Goal: Transaction & Acquisition: Purchase product/service

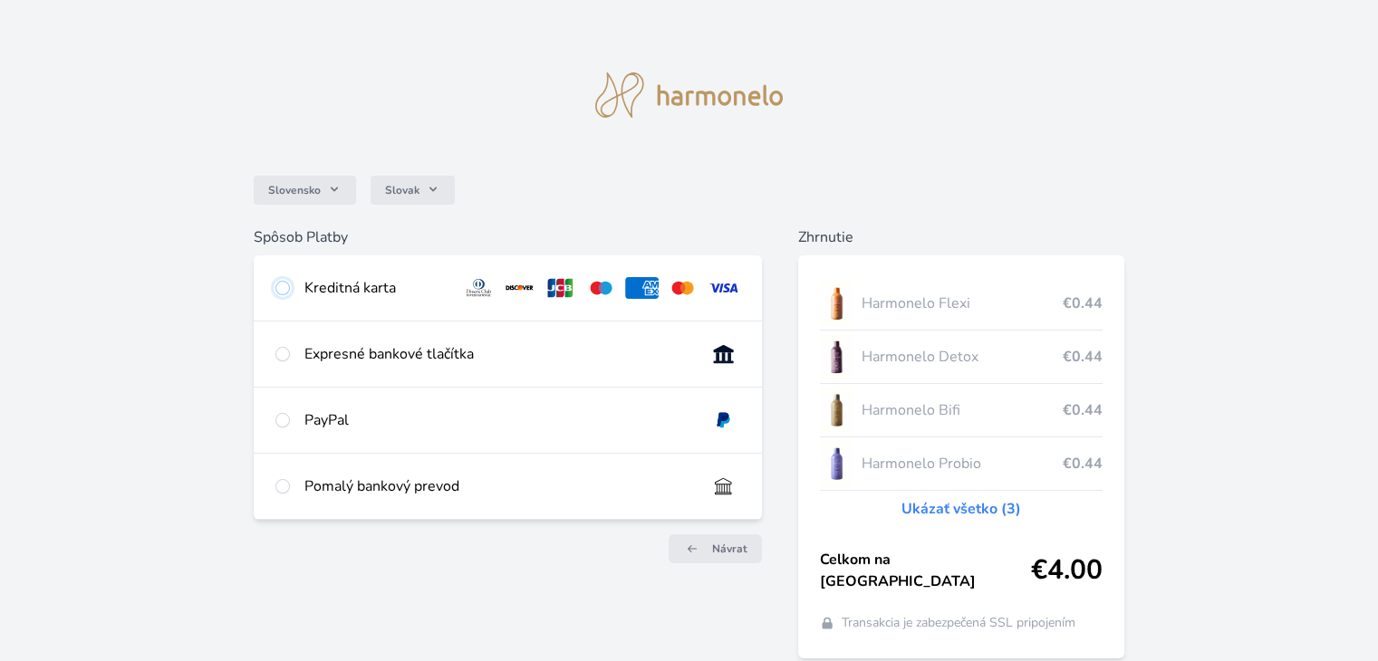
click at [279, 290] on input "radio" at bounding box center [282, 288] width 14 height 14
radio input "true"
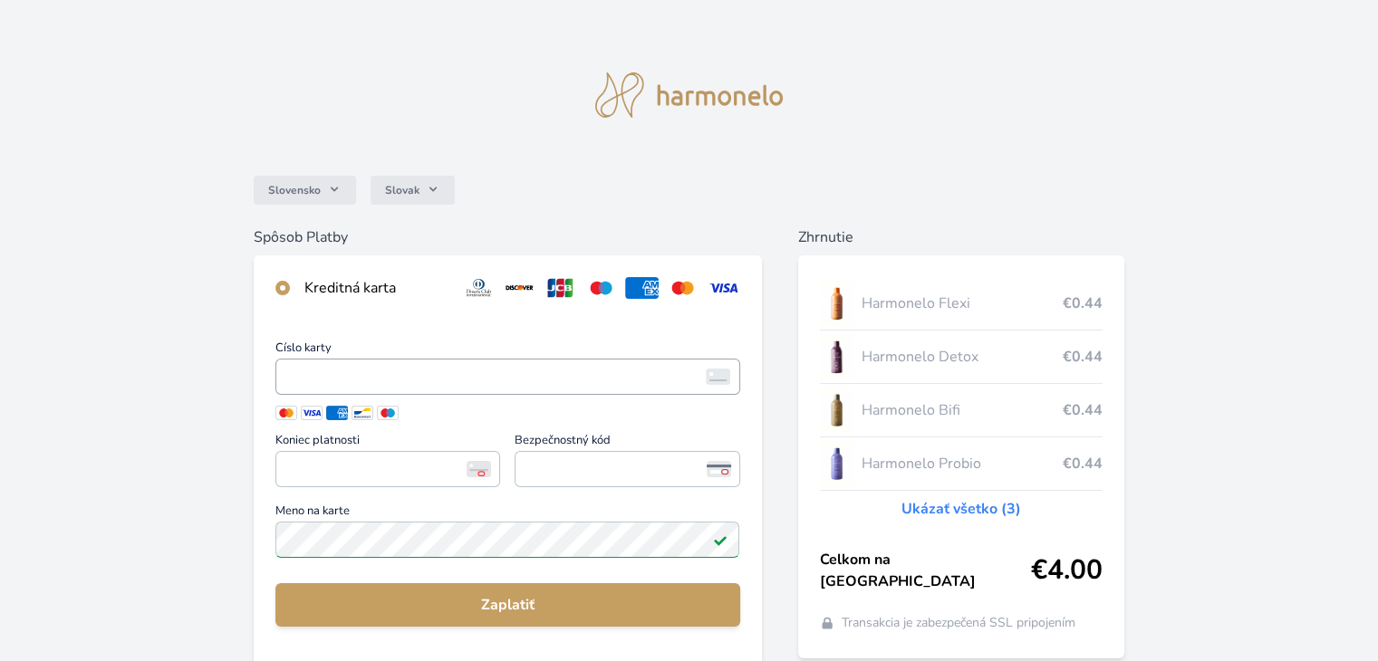
click at [319, 393] on span "<p>Your browser does not support iframes.</p>" at bounding box center [507, 377] width 464 height 36
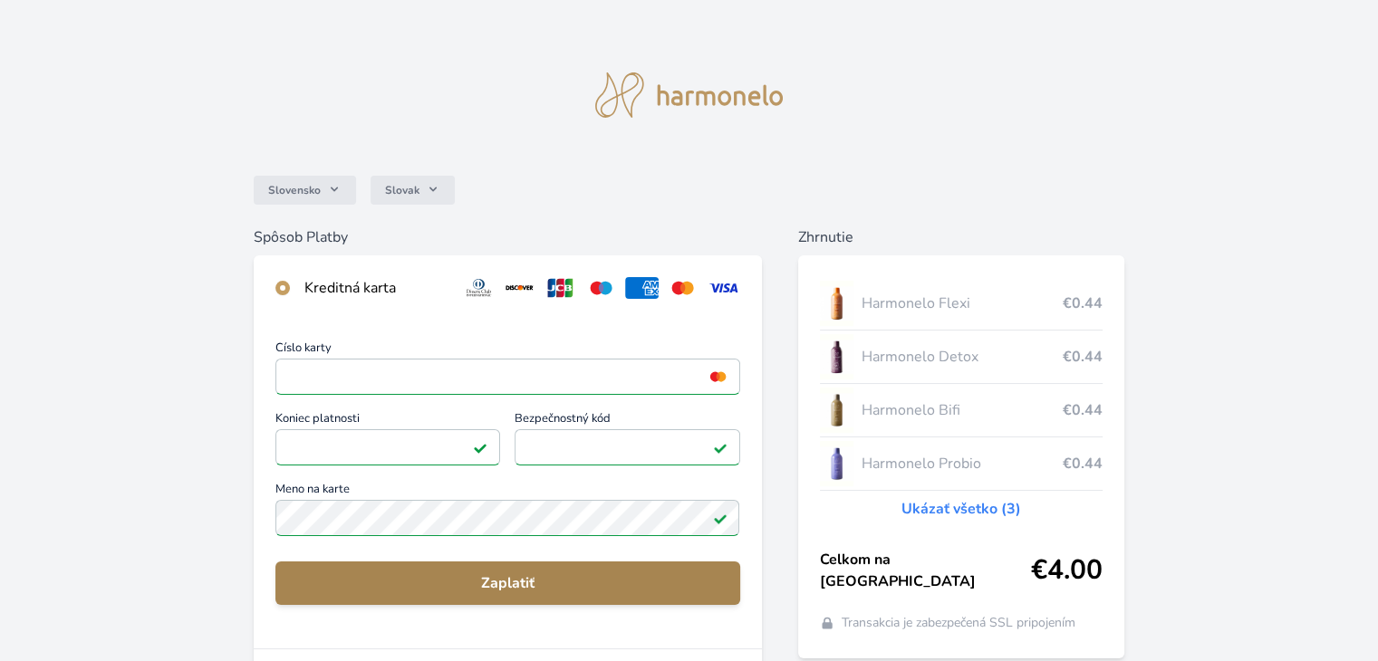
click at [536, 579] on span "Zaplatiť" at bounding box center [507, 584] width 435 height 22
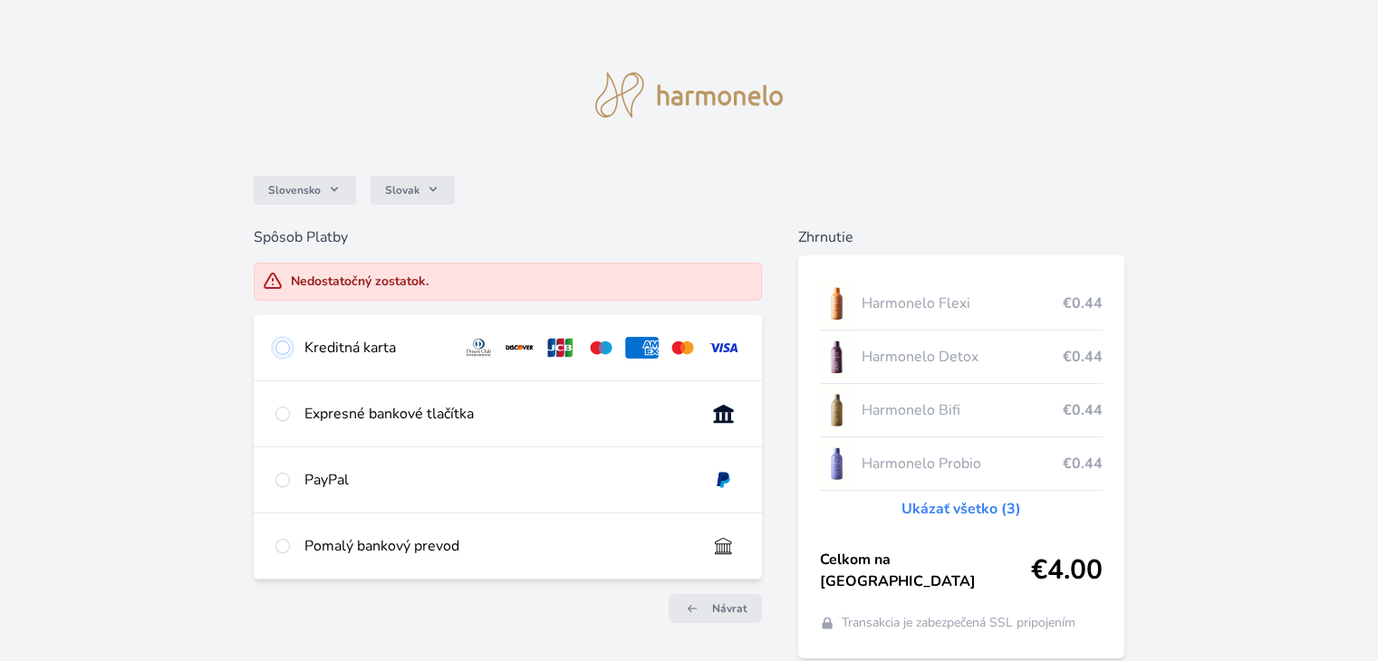
click at [283, 349] on input "radio" at bounding box center [282, 348] width 14 height 14
radio input "true"
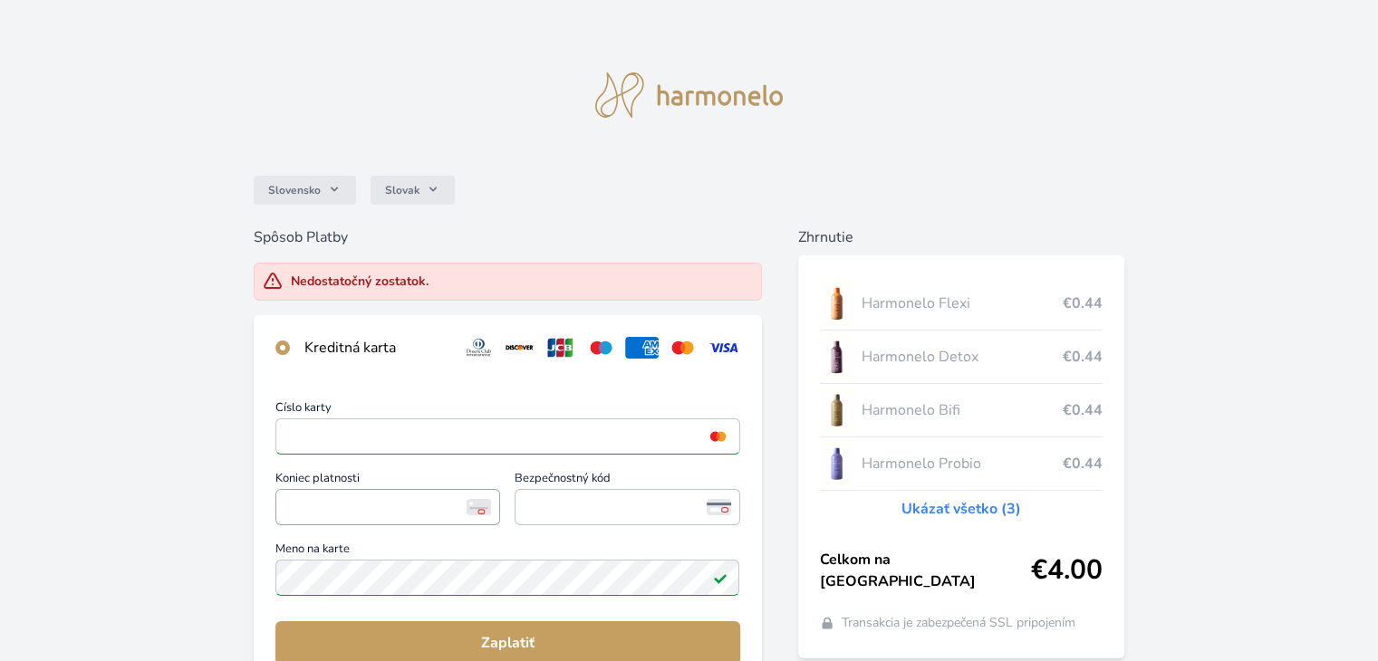
click at [306, 489] on span "<p>Your browser does not support iframes.</p>" at bounding box center [387, 507] width 225 height 36
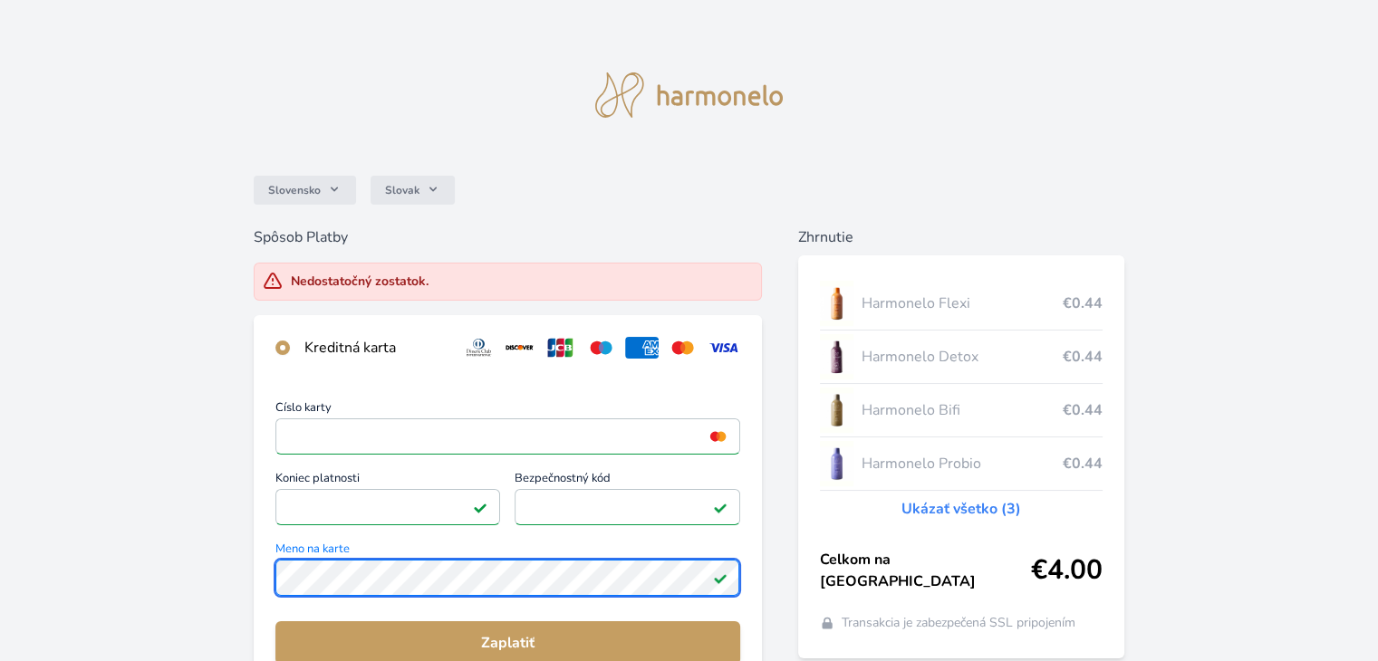
click at [236, 573] on div "Slovensko Slovak Spôsob Platby Nedostatočný zostatok. Kreditná karta Číslo kart…" at bounding box center [689, 501] width 1378 height 1002
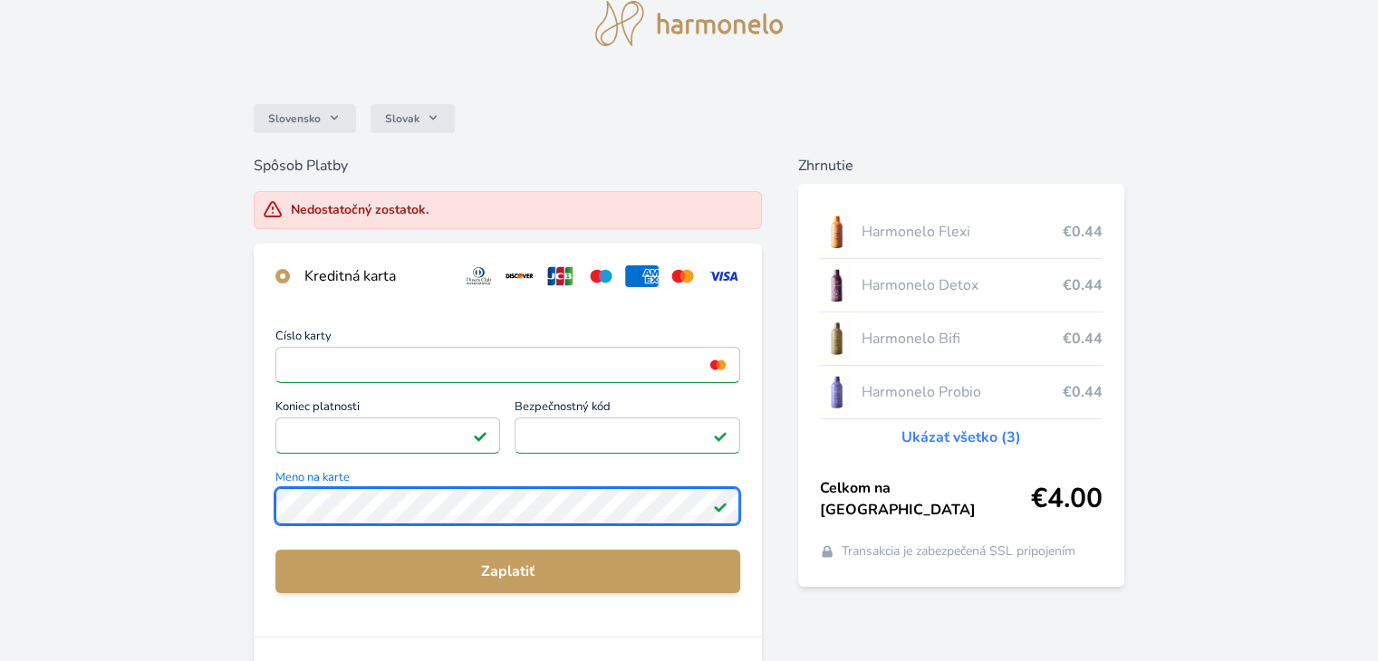
scroll to position [79, 0]
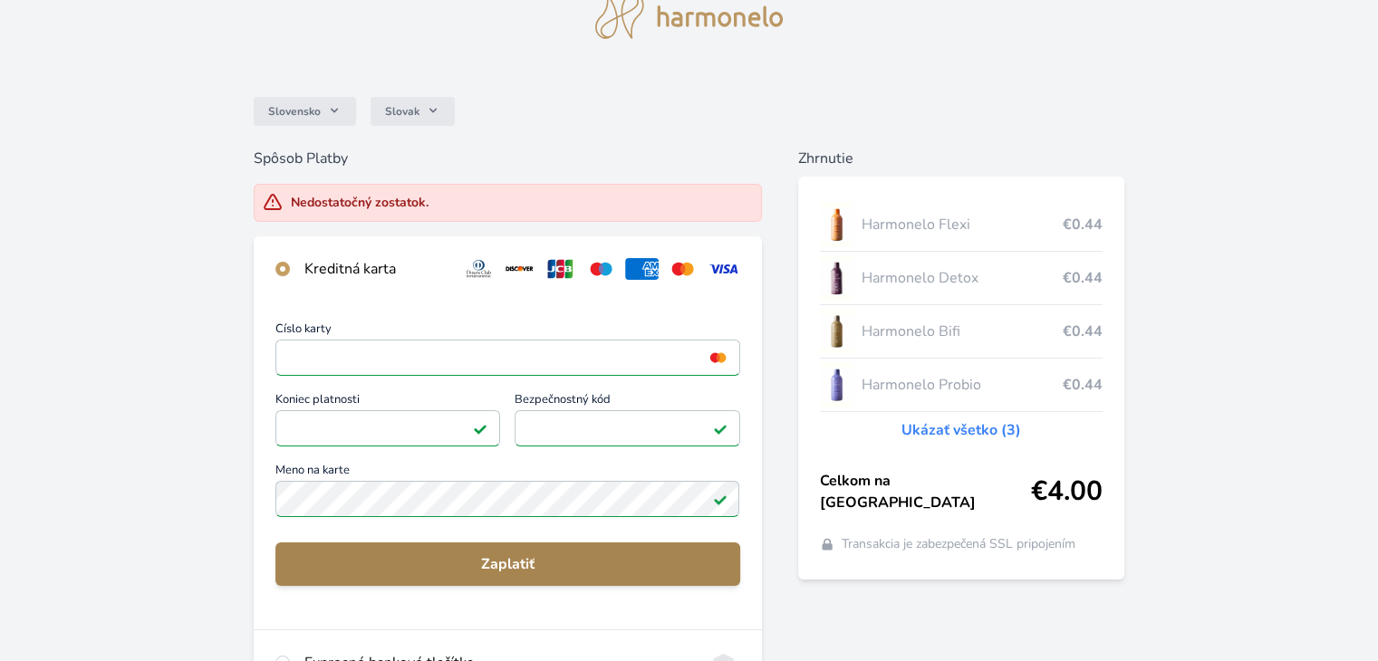
click at [633, 553] on span "Zaplatiť" at bounding box center [507, 564] width 435 height 22
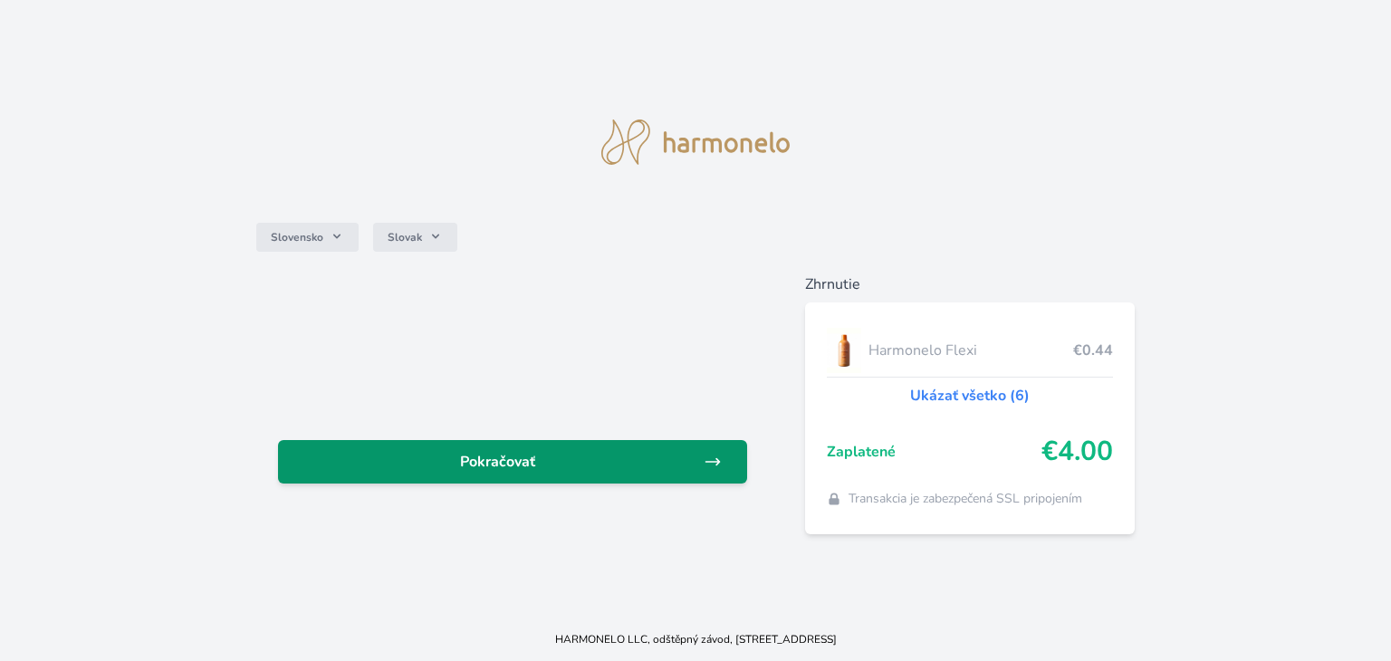
click at [508, 472] on span "Pokračovať" at bounding box center [498, 462] width 411 height 22
